Goal: Task Accomplishment & Management: Manage account settings

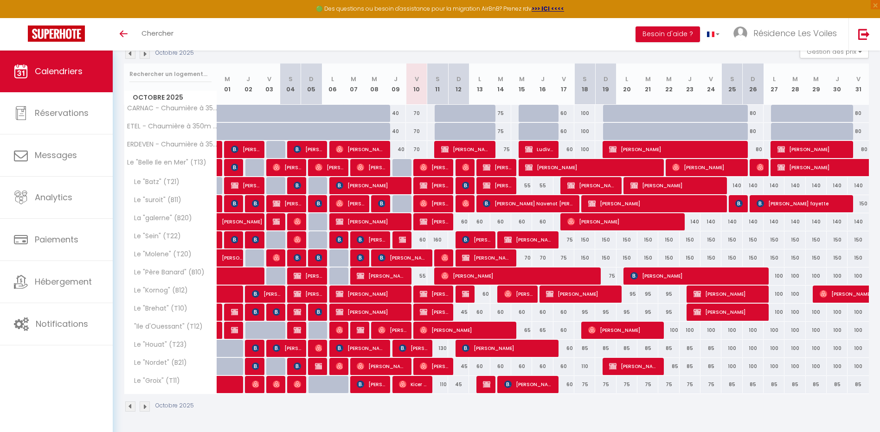
scroll to position [107, 0]
drag, startPoint x: 315, startPoint y: 412, endPoint x: 383, endPoint y: 409, distance: 67.8
click at [383, 409] on div "Octobre 2025" at bounding box center [496, 407] width 745 height 27
click at [465, 294] on img at bounding box center [465, 293] width 7 height 7
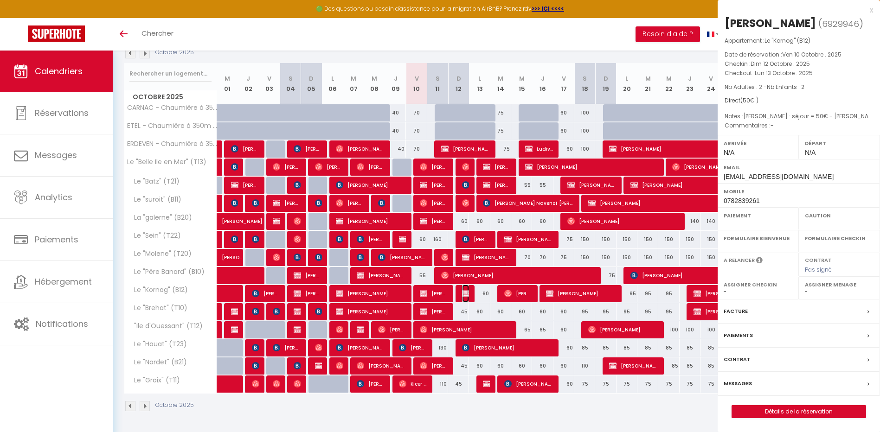
select select "OK"
select select "0"
select select "1"
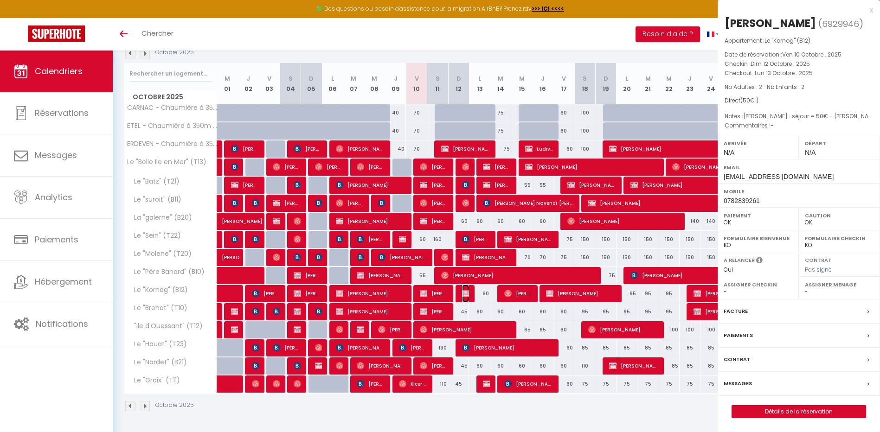
select select
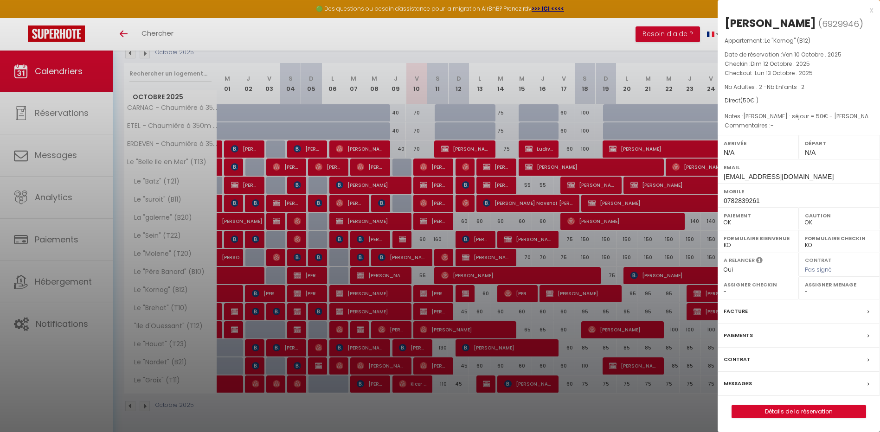
click at [734, 387] on label "Messages" at bounding box center [737, 384] width 28 height 10
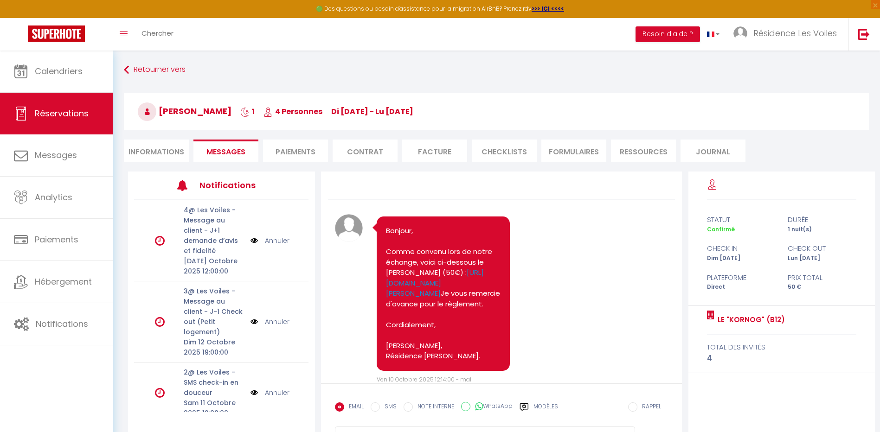
scroll to position [652, 0]
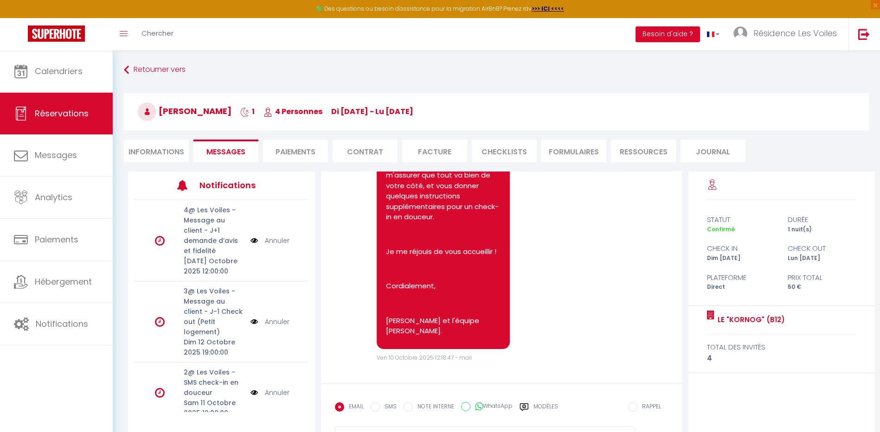
select select
click at [170, 153] on li "Informations" at bounding box center [156, 151] width 65 height 23
select select
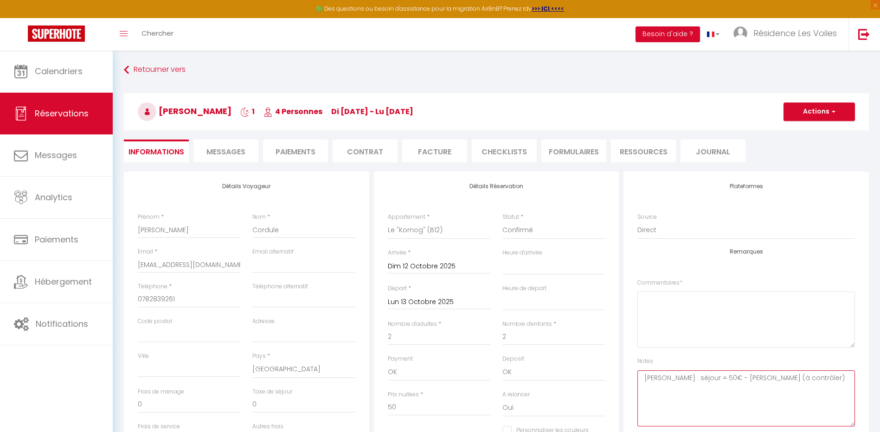
drag, startPoint x: 779, startPoint y: 375, endPoint x: 735, endPoint y: 379, distance: 43.7
click at [735, 379] on textarea "[PERSON_NAME] : séjour = 50€ - [PERSON_NAME] (à contrôler)" at bounding box center [745, 398] width 217 height 56
type textarea "Ben : séjour = 50€ - [PERSON_NAME] ok"
click at [807, 118] on button "Actions" at bounding box center [818, 111] width 71 height 19
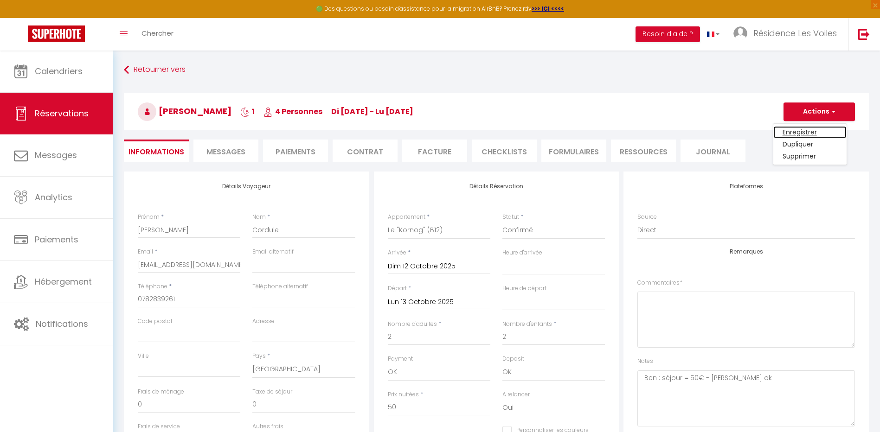
click at [805, 128] on link "Enregistrer" at bounding box center [809, 132] width 73 height 12
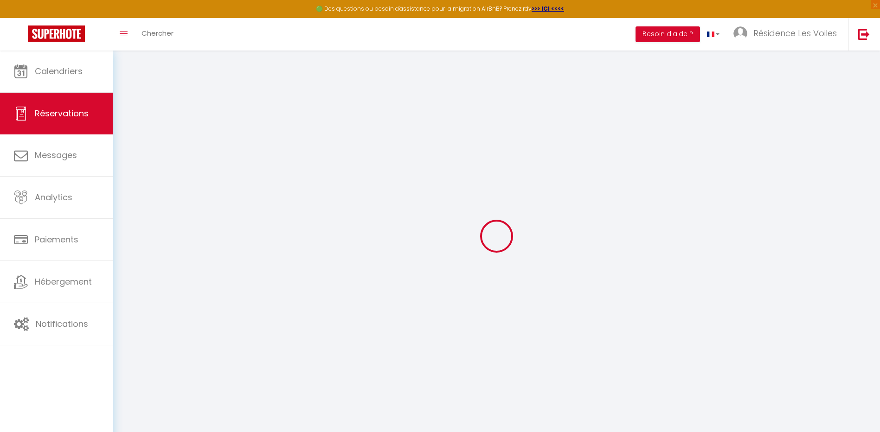
select select "not_cancelled"
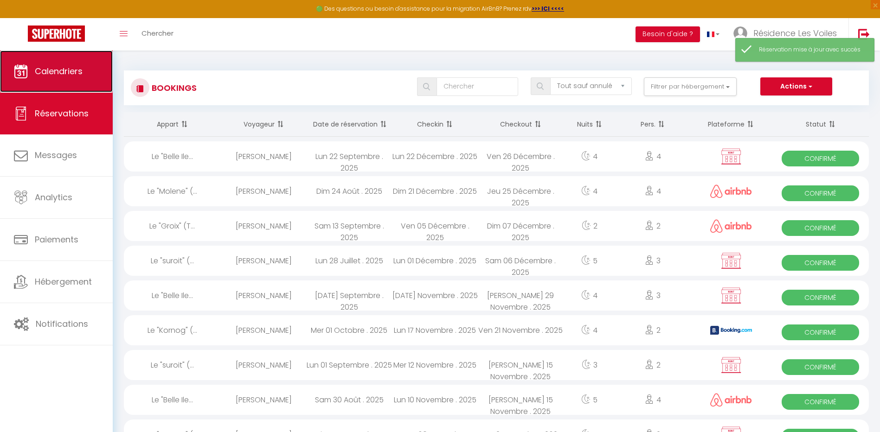
click at [79, 79] on link "Calendriers" at bounding box center [56, 72] width 113 height 42
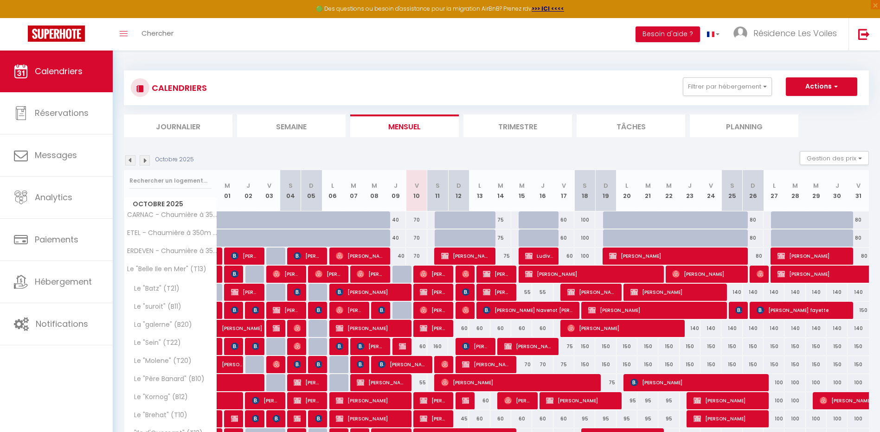
click at [148, 159] on img at bounding box center [145, 160] width 10 height 10
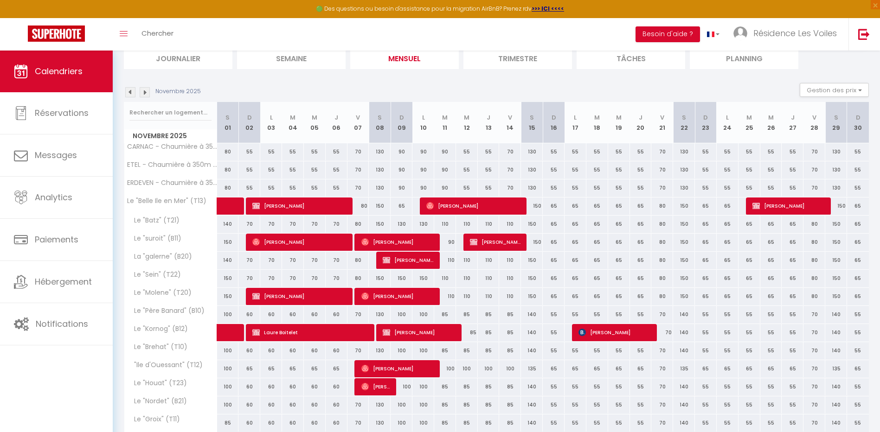
scroll to position [77, 0]
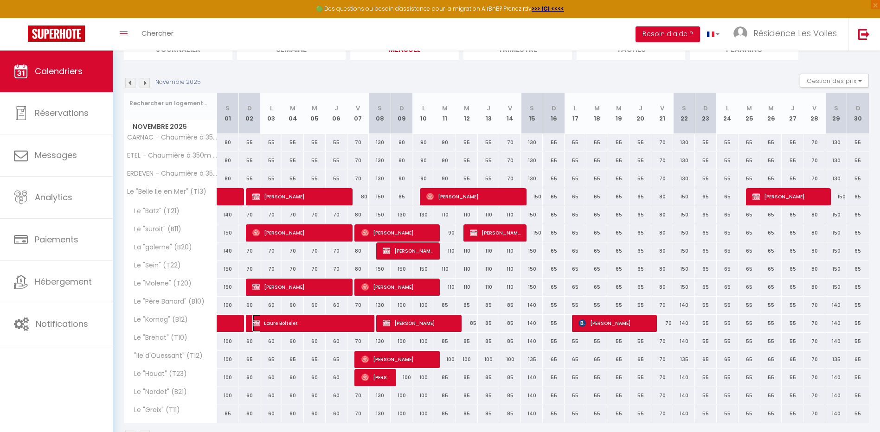
click at [311, 326] on span "Laure Boitelet" at bounding box center [310, 323] width 116 height 18
select select "OK"
select select "0"
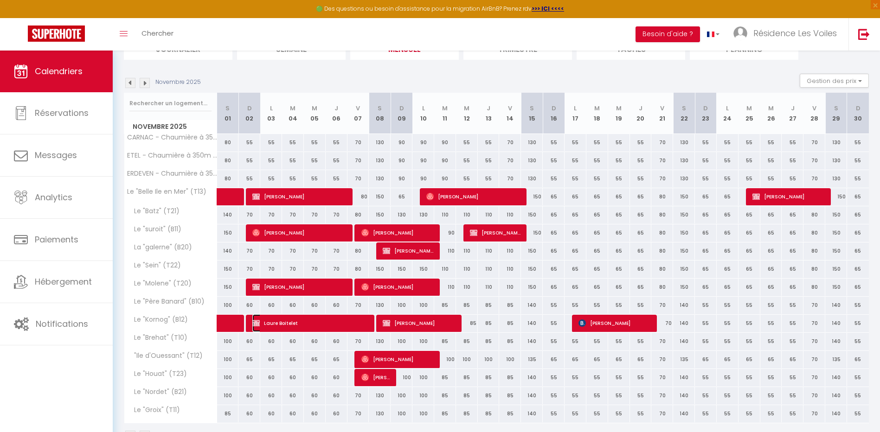
select select "1"
select select
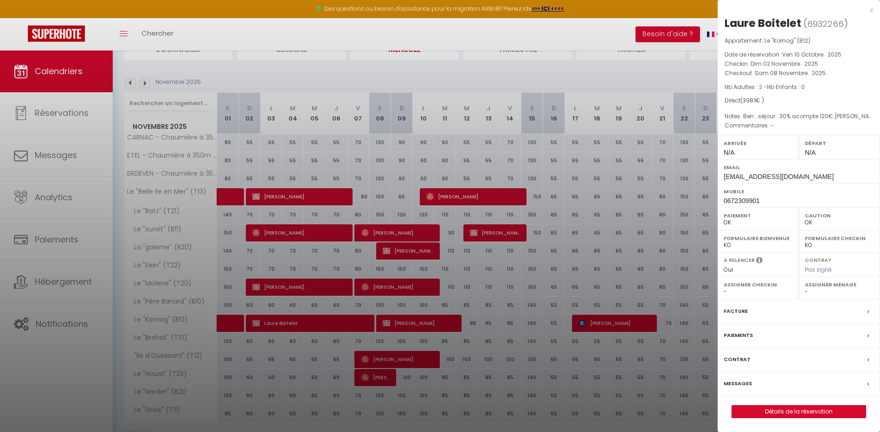
click at [741, 385] on label "Messages" at bounding box center [737, 384] width 28 height 10
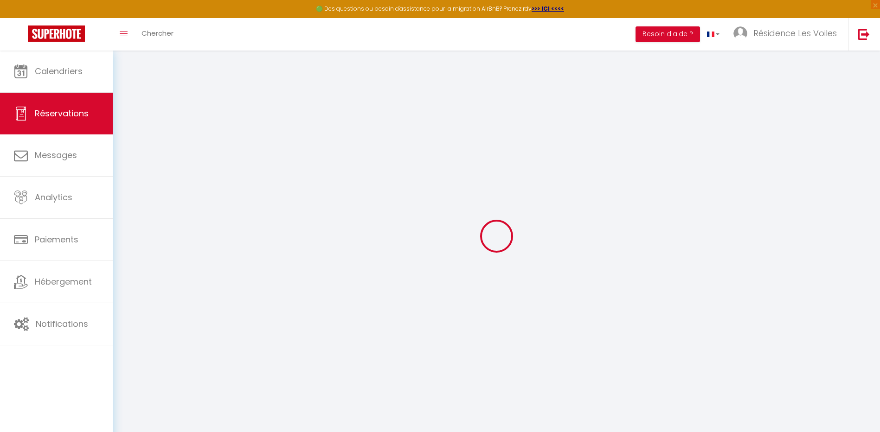
select select
checkbox input "false"
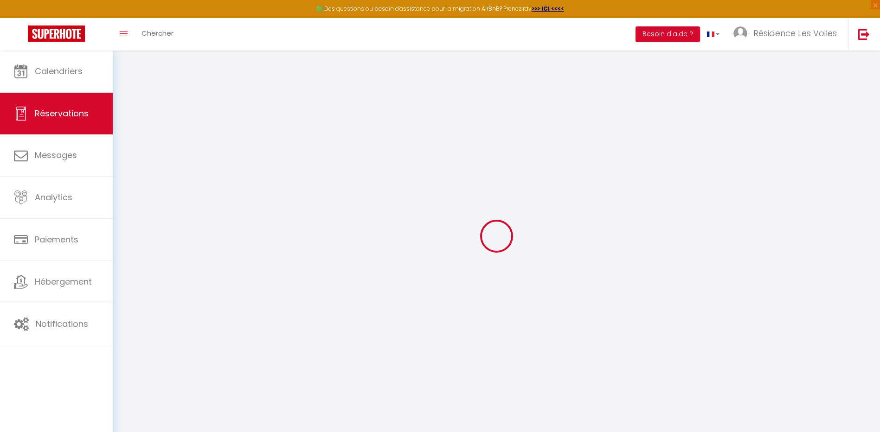
type textarea "Ben : séjour : 30% acompte 120€ [PERSON_NAME] (à contrôler) + 278.10€ en chèque…"
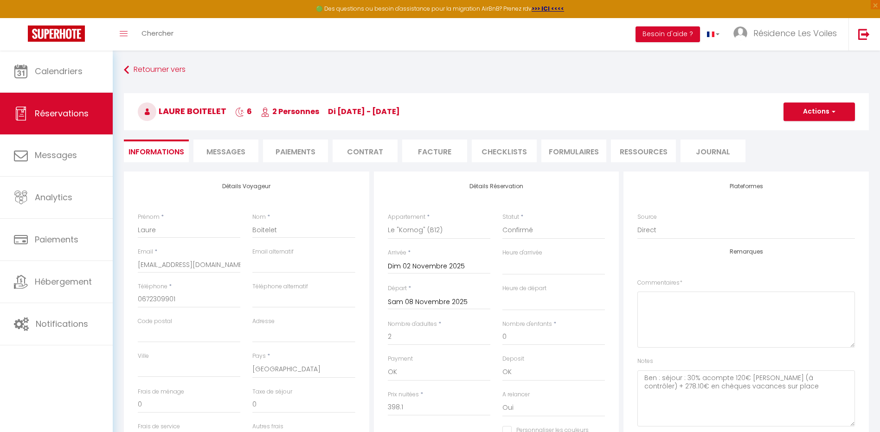
select select
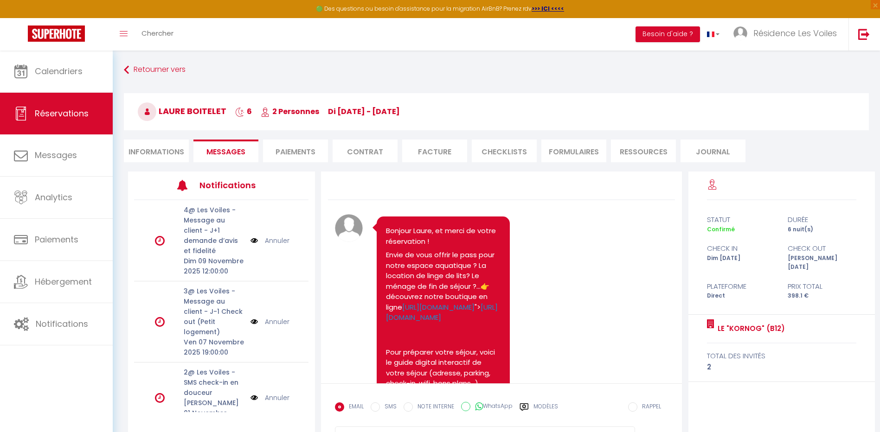
scroll to position [694, 0]
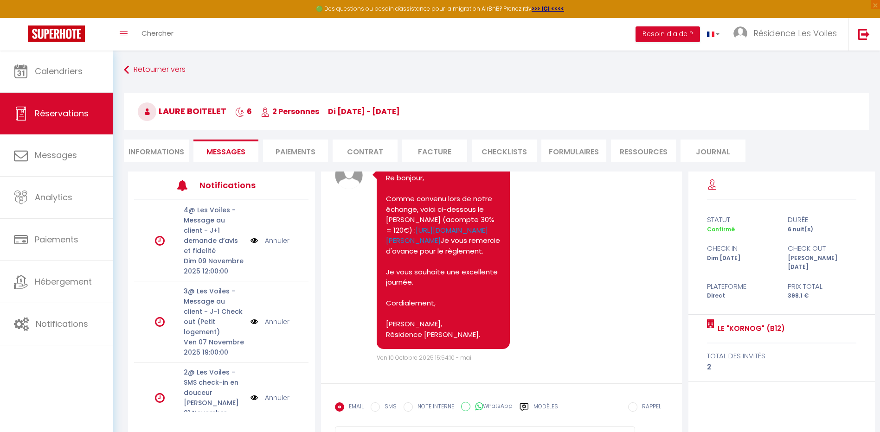
select select
click at [147, 153] on li "Informations" at bounding box center [156, 151] width 65 height 23
select select
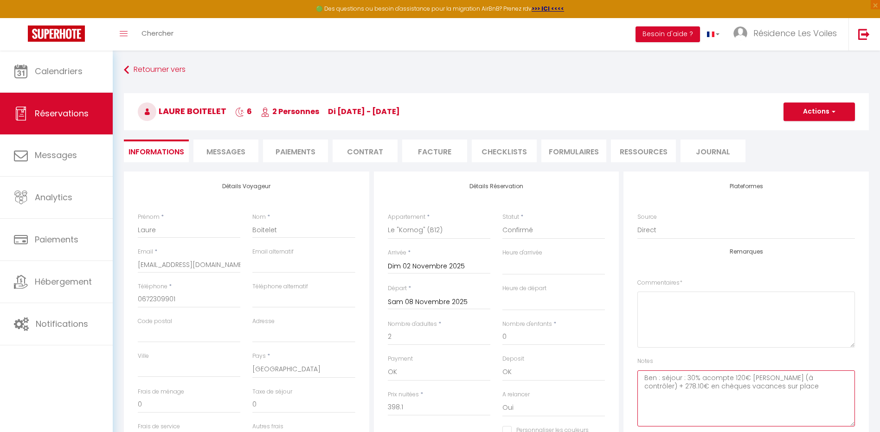
drag, startPoint x: 814, startPoint y: 378, endPoint x: 775, endPoint y: 377, distance: 39.0
click at [775, 377] on textarea "Ben : séjour : 30% acompte 120€ [PERSON_NAME] (à contrôler) + 278.10€ en chèque…" at bounding box center [745, 398] width 217 height 56
type textarea "Ben : séjour : 30% acompte 120€ [PERSON_NAME] ok + 278.10€ en chèques vacances …"
click at [806, 116] on button "Actions" at bounding box center [818, 111] width 71 height 19
click at [803, 130] on link "Enregistrer" at bounding box center [809, 132] width 73 height 12
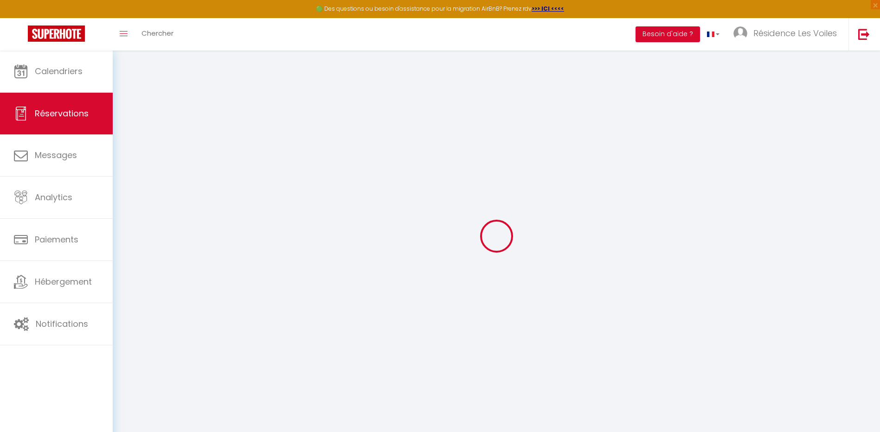
select select "not_cancelled"
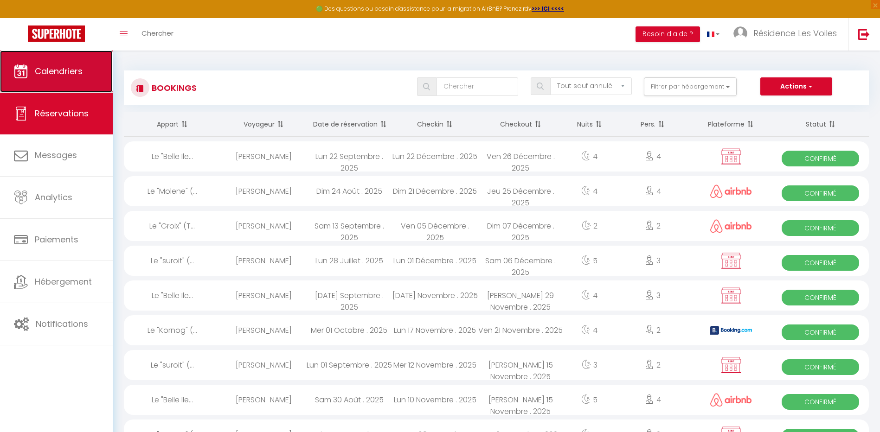
click at [106, 75] on link "Calendriers" at bounding box center [56, 72] width 113 height 42
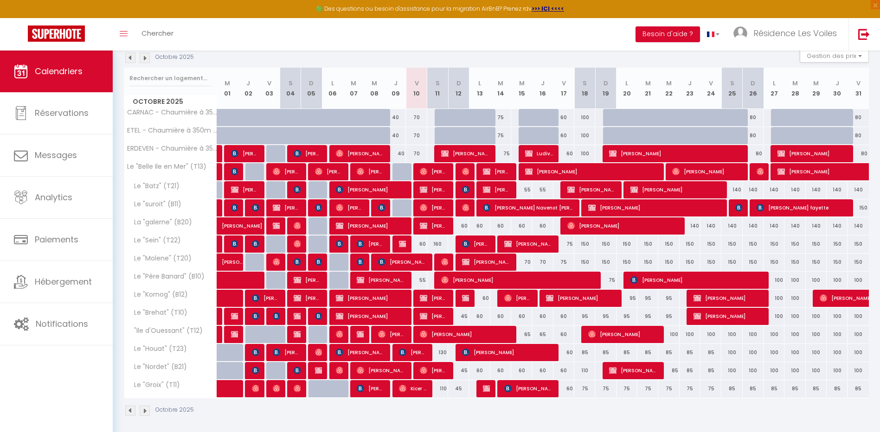
scroll to position [107, 0]
